Goal: Task Accomplishment & Management: Manage account settings

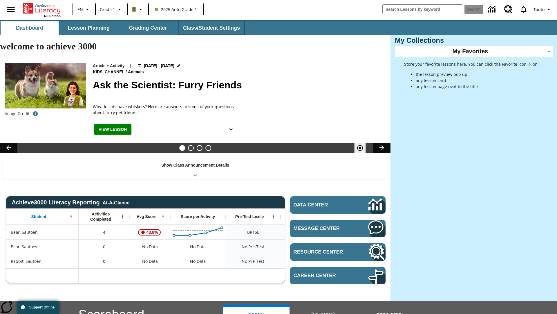
click at [211, 28] on button "Class/Student Settings" at bounding box center [211, 28] width 67 height 14
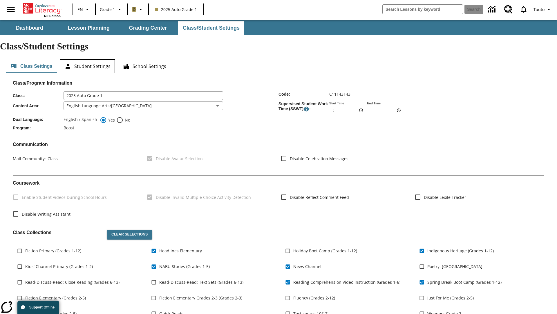
click at [87, 59] on button "Student Settings" at bounding box center [87, 66] width 55 height 14
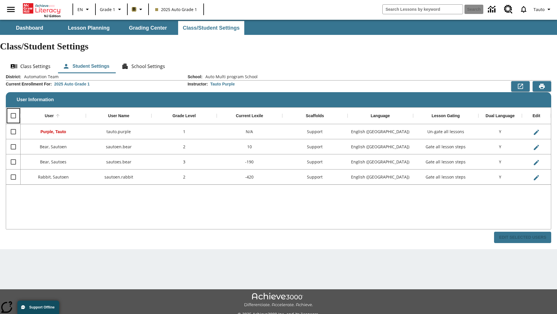
click at [13, 109] on input "Select all rows" at bounding box center [13, 115] width 12 height 12
checkbox input "true"
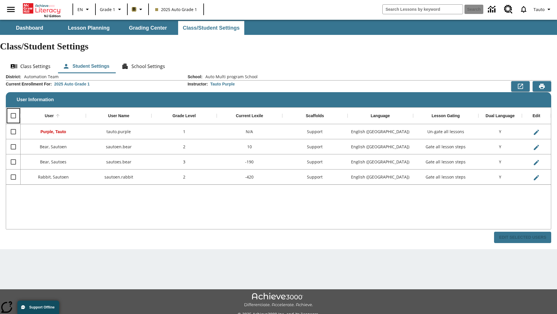
checkbox input "true"
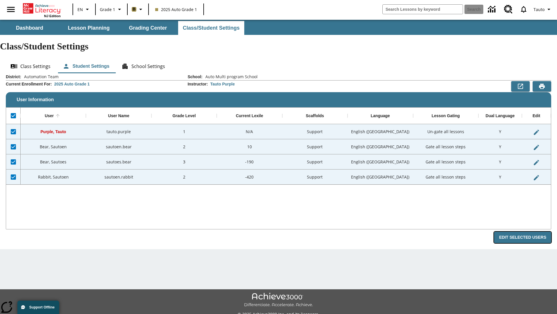
click at [525, 231] on button "Edit Selected Users" at bounding box center [522, 236] width 57 height 11
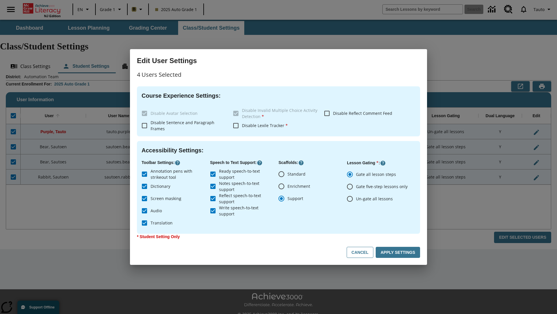
click at [282, 186] on input "Enrichment" at bounding box center [282, 186] width 12 height 12
radio input "true"
click at [363, 252] on button "Cancel" at bounding box center [360, 251] width 27 height 11
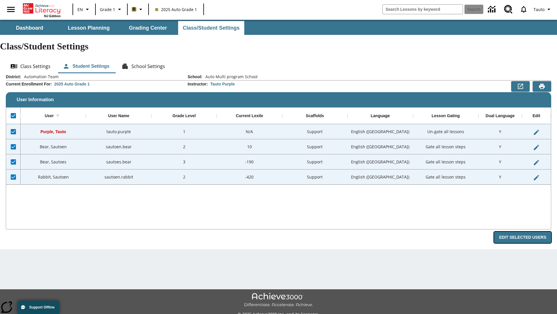
click at [525, 231] on button "Edit Selected Users" at bounding box center [522, 236] width 57 height 11
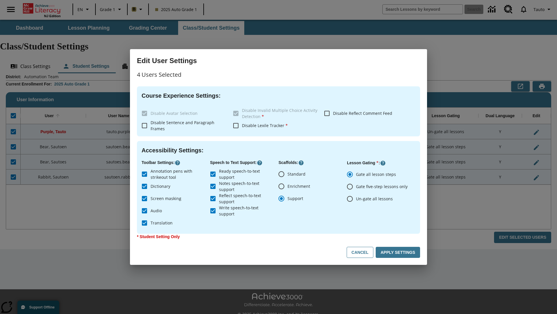
click at [282, 186] on input "Enrichment" at bounding box center [282, 186] width 12 height 12
radio input "true"
click at [399, 252] on button "Apply Settings" at bounding box center [398, 251] width 44 height 11
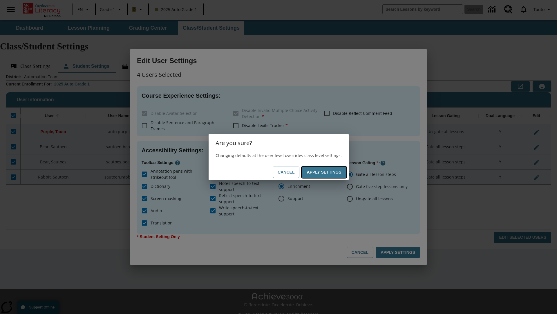
click at [325, 172] on button "Apply Settings" at bounding box center [324, 171] width 44 height 11
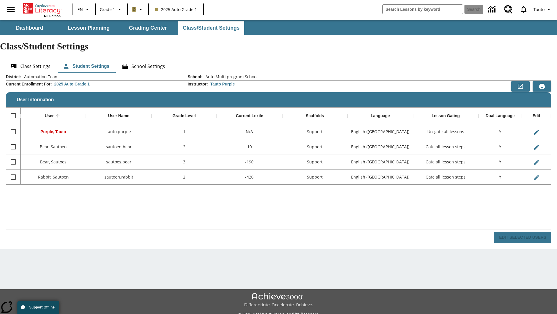
checkbox input "false"
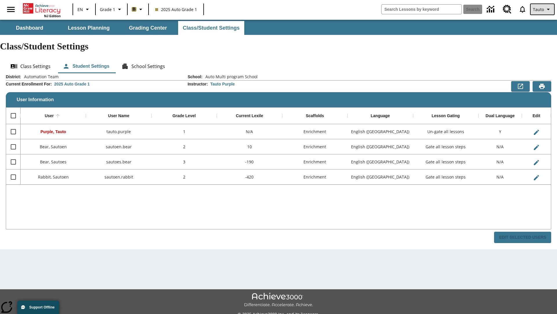
click at [543, 9] on span "Tauto" at bounding box center [538, 9] width 11 height 6
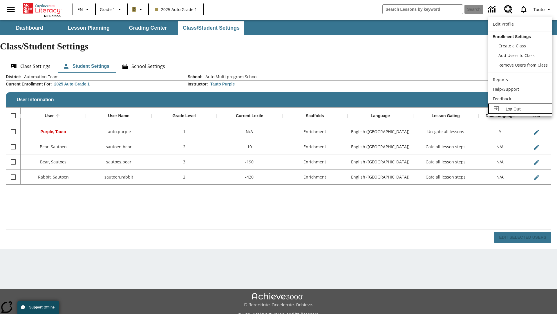
click at [521, 109] on span "Log Out" at bounding box center [513, 109] width 15 height 6
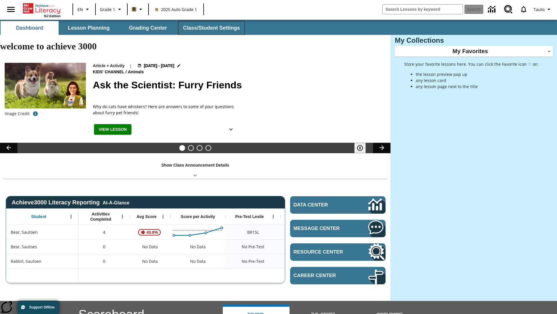
click at [211, 28] on button "Class/Student Settings" at bounding box center [211, 28] width 67 height 14
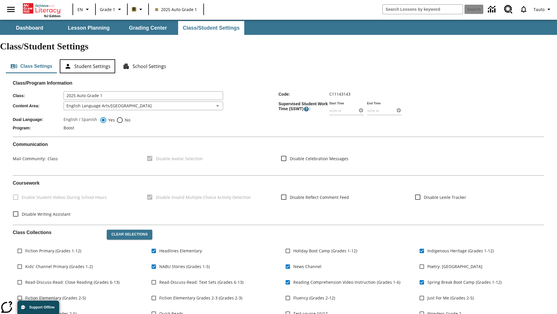
click at [87, 59] on button "Student Settings" at bounding box center [87, 66] width 55 height 14
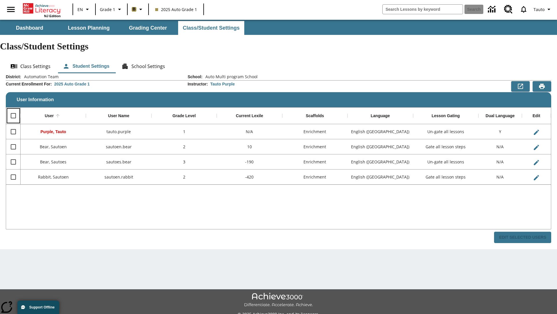
click at [13, 109] on input "Select all rows" at bounding box center [13, 115] width 12 height 12
checkbox input "true"
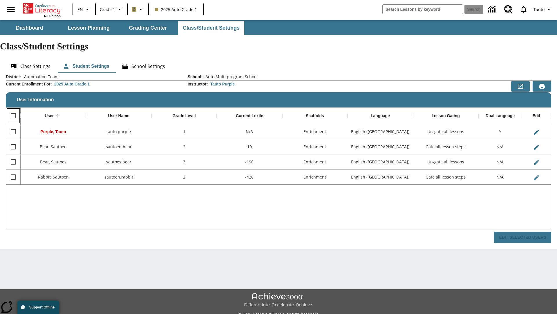
checkbox input "true"
